Goal: Find contact information: Find contact information

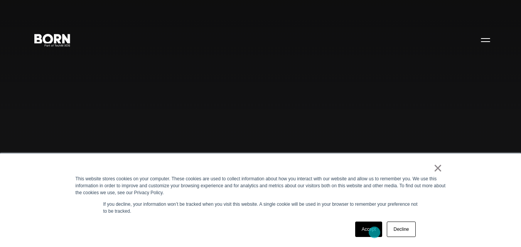
click at [374, 233] on link "Accept" at bounding box center [368, 229] width 27 height 15
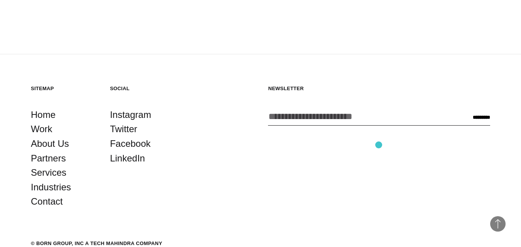
scroll to position [1878, 0]
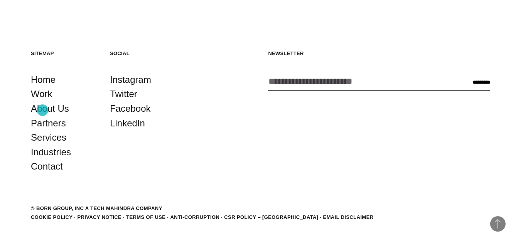
click at [42, 110] on link "About Us" at bounding box center [50, 108] width 38 height 15
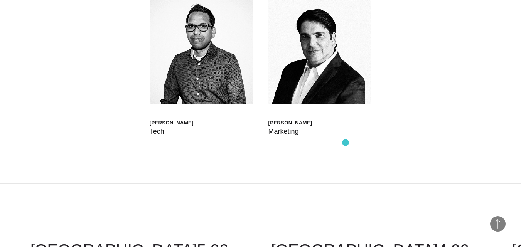
scroll to position [2160, 0]
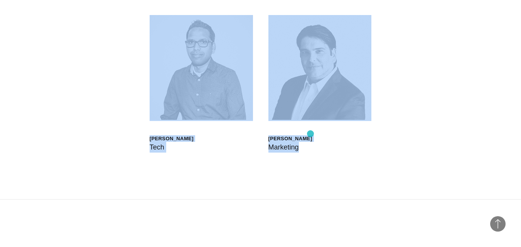
drag, startPoint x: 251, startPoint y: 123, endPoint x: 310, endPoint y: 134, distance: 59.9
click at [310, 134] on div "Scott Sorokin Global Head of Born XDS Shashank Tamotia Chief Delivery Officer B…" at bounding box center [260, 15] width 459 height 368
click at [317, 141] on div "Scott Sorokin Global Head of Born XDS Shashank Tamotia Chief Delivery Officer B…" at bounding box center [260, 15] width 459 height 368
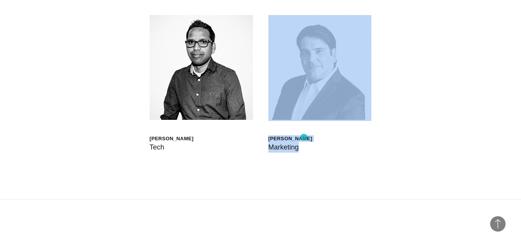
drag, startPoint x: 313, startPoint y: 143, endPoint x: 304, endPoint y: 137, distance: 11.1
click at [304, 137] on div "Scott Sorokin Global Head of Born XDS Shashank Tamotia Chief Delivery Officer B…" at bounding box center [260, 15] width 459 height 368
copy div "Mauricio Sauma Marketing"
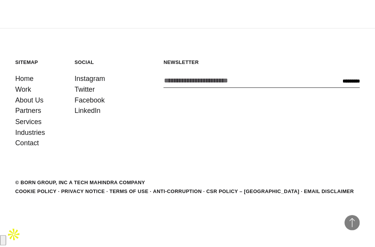
scroll to position [2072, 0]
